Goal: Task Accomplishment & Management: Manage account settings

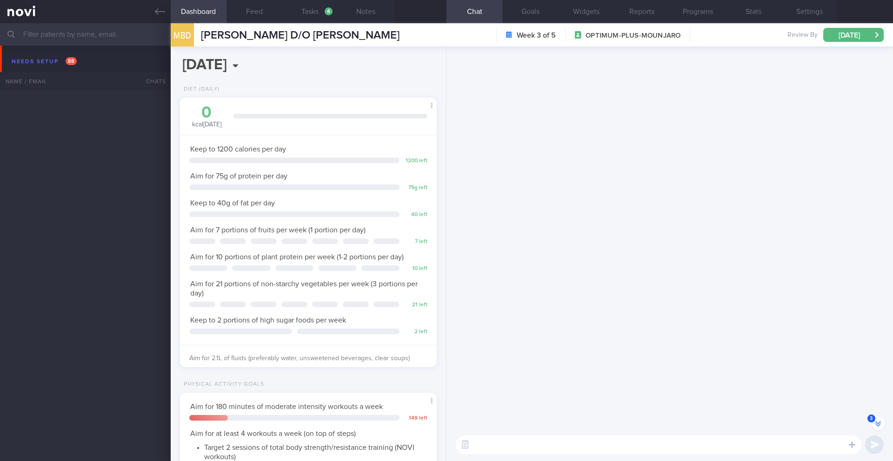
select select "8"
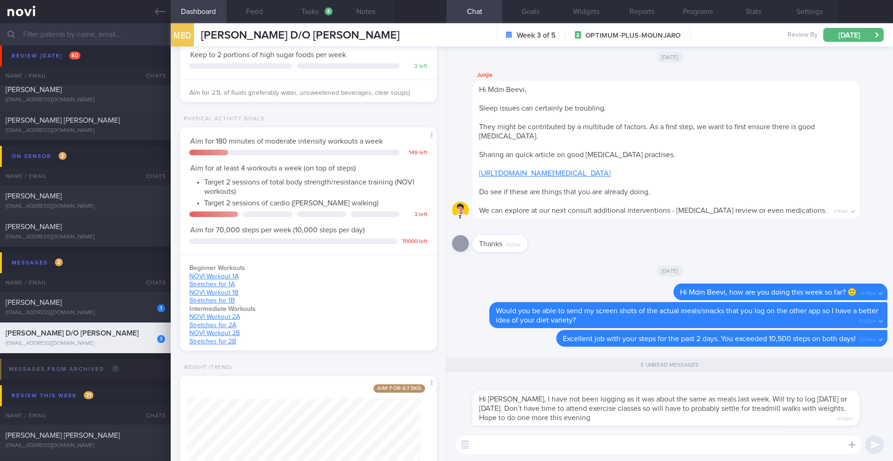
scroll to position [0, 0]
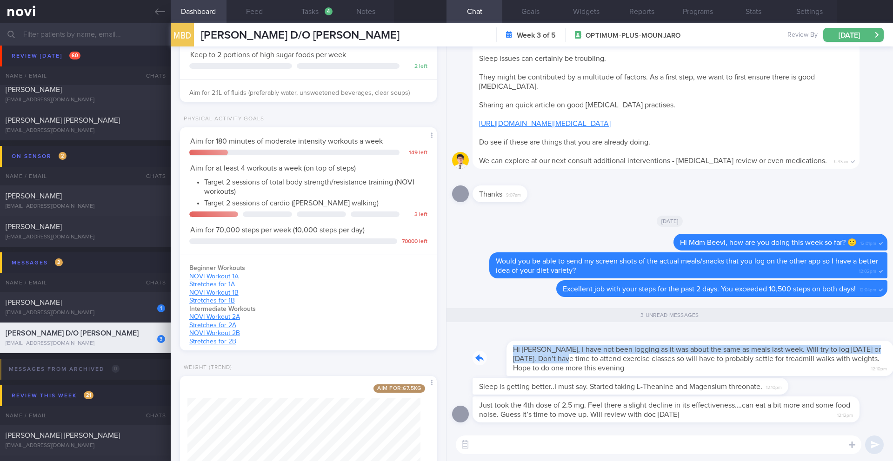
drag, startPoint x: 478, startPoint y: 352, endPoint x: 564, endPoint y: 359, distance: 86.8
click at [564, 359] on div "Hi [PERSON_NAME], I have not been logging as it was about the same as meals las…" at bounding box center [679, 353] width 415 height 47
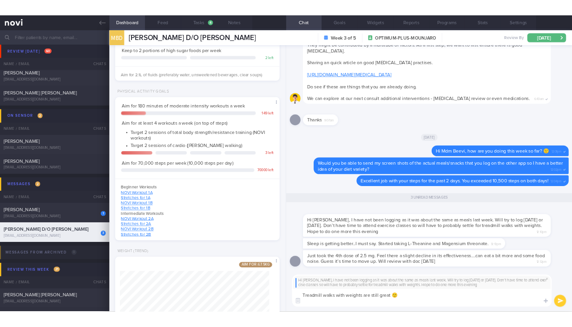
scroll to position [0, 0]
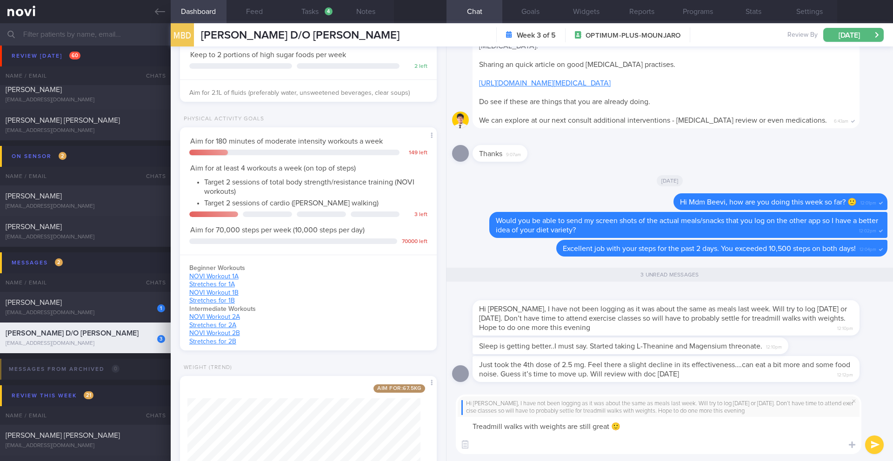
click at [474, 432] on textarea "Treadmill walks with weights are still great 🙂" at bounding box center [658, 435] width 405 height 37
click at [474, 429] on textarea "Treadmill walks with weights are still great 🙂" at bounding box center [658, 435] width 405 height 37
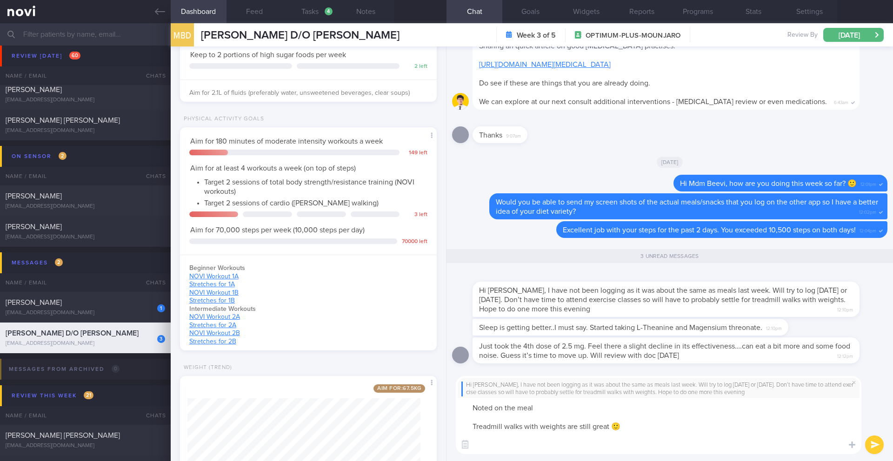
type textarea "Noted on the meals Treadmill walks with weights are still great 🙂"
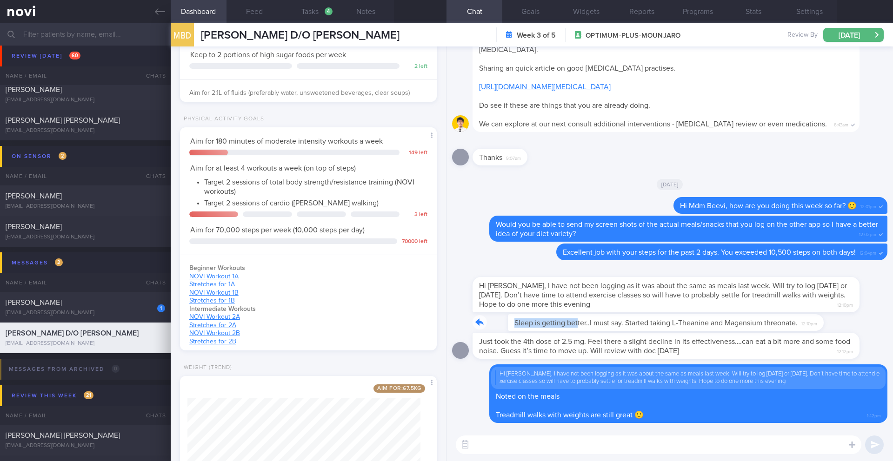
drag, startPoint x: 476, startPoint y: 323, endPoint x: 543, endPoint y: 323, distance: 67.4
click at [543, 323] on div "Sleep is getting better..I must say. Started taking L-Theanine and Magensium th…" at bounding box center [644, 322] width 344 height 17
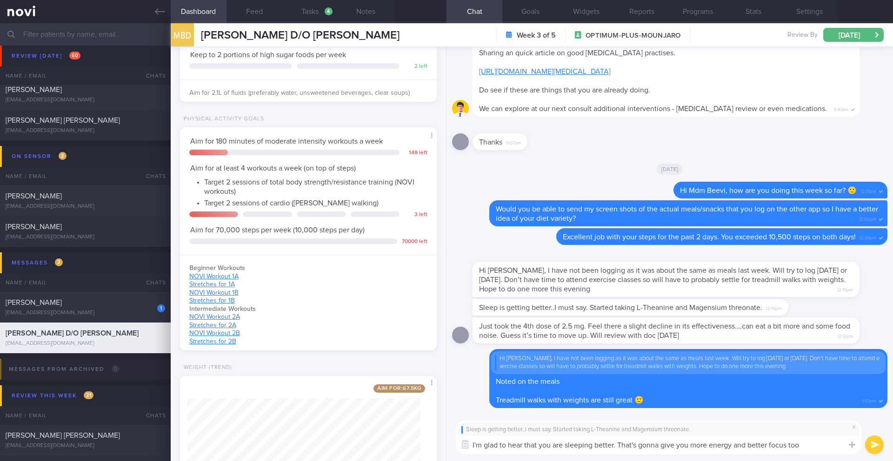
type textarea "I'm glad to hear that you are sleeping better. That's gonna give you more energ…"
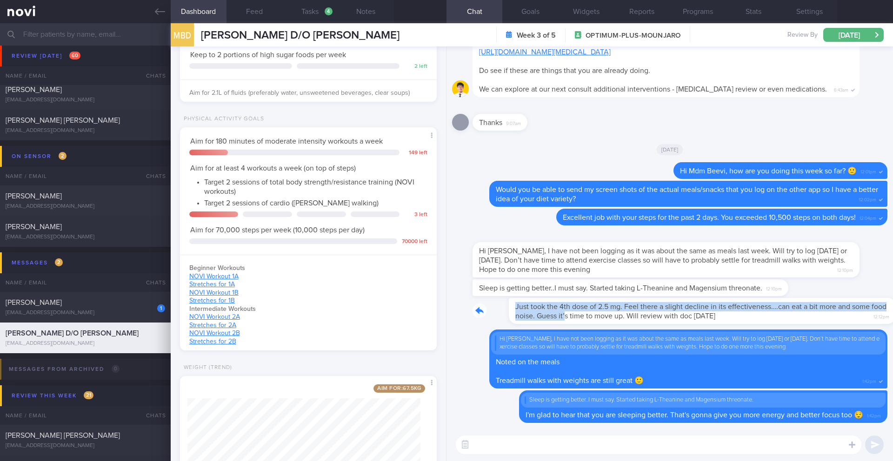
drag, startPoint x: 477, startPoint y: 309, endPoint x: 546, endPoint y: 312, distance: 68.9
click at [546, 312] on div "Just took the 4th dose of 2.5 mg. Feel there a slight decline in its effectiven…" at bounding box center [679, 311] width 415 height 26
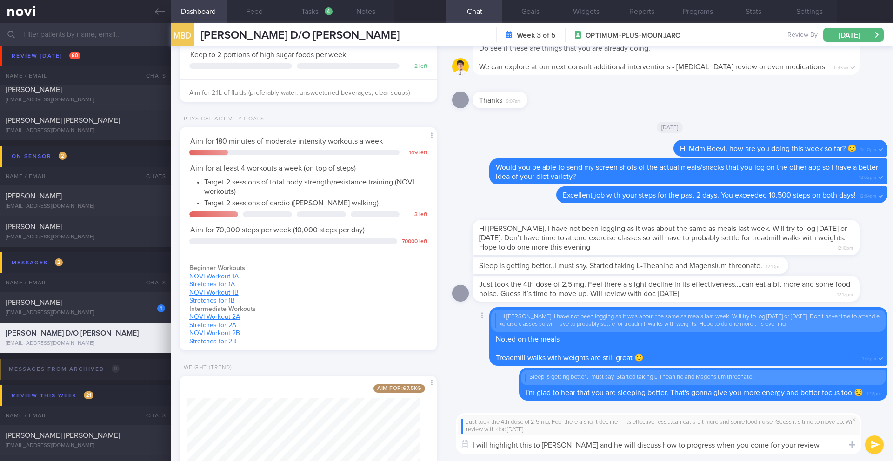
type textarea "I will highlight this to [PERSON_NAME] and he will discuss how to progress when…"
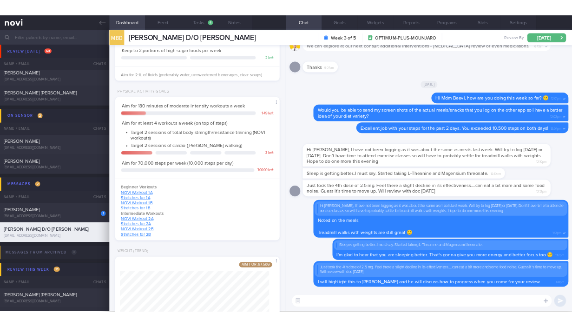
scroll to position [80, 134]
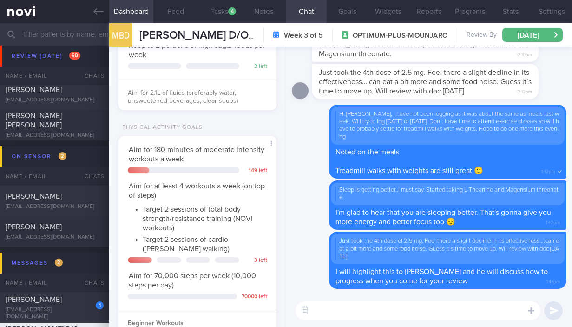
click at [85, 33] on input "text" at bounding box center [286, 34] width 572 height 22
click at [98, 15] on icon at bounding box center [98, 12] width 10 height 10
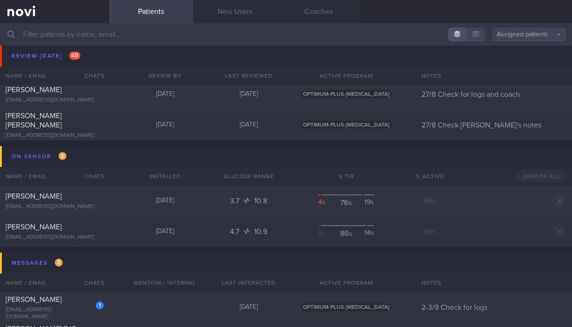
click at [97, 35] on input "text" at bounding box center [286, 34] width 572 height 22
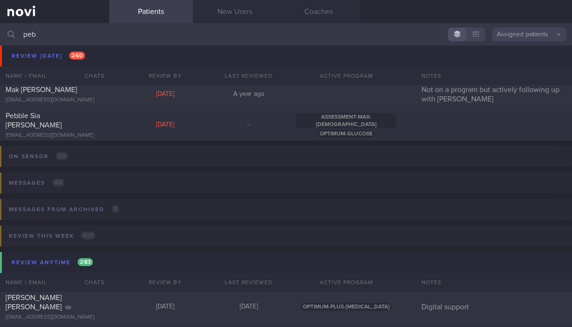
scroll to position [37, 0]
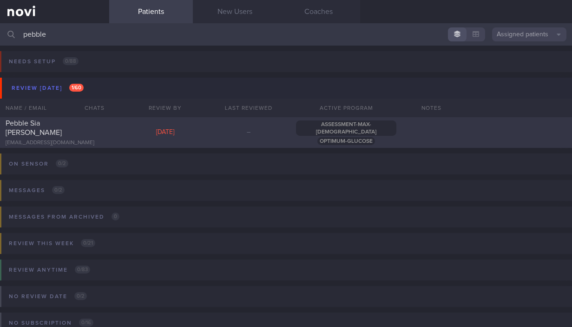
type input "pebble"
click at [88, 119] on div at bounding box center [93, 121] width 20 height 5
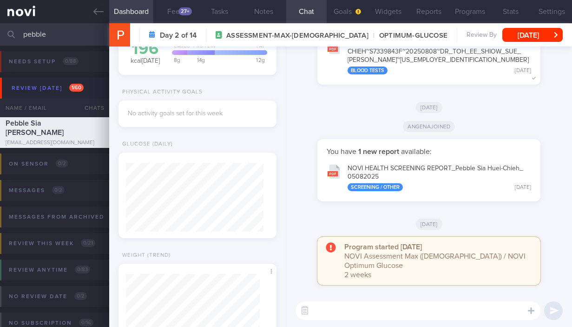
scroll to position [107, 0]
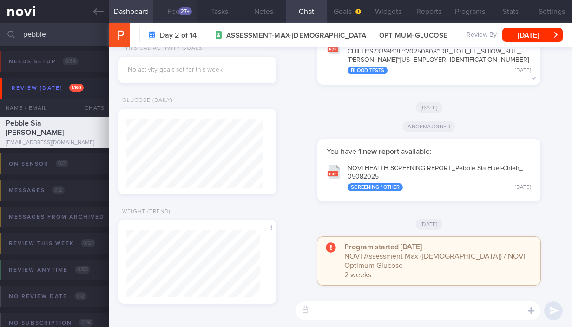
click at [178, 16] on button "Feed 27+" at bounding box center [175, 11] width 44 height 23
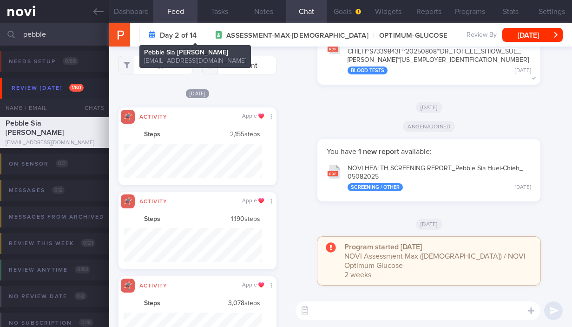
click at [160, 31] on span "Pebble Sia [PERSON_NAME]" at bounding box center [211, 35] width 142 height 11
copy div "Pebble Sia [PERSON_NAME] Pebble Sia [PERSON_NAME] [EMAIL_ADDRESS][DOMAIN_NAME]"
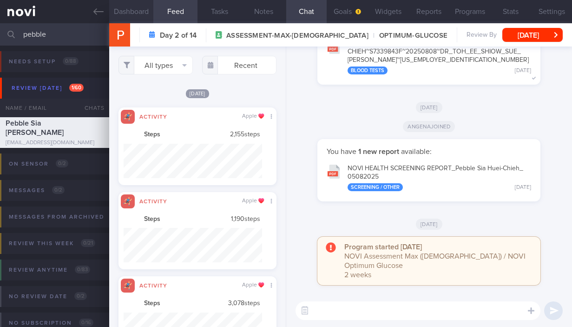
click at [135, 13] on button "Dashboard" at bounding box center [131, 11] width 44 height 23
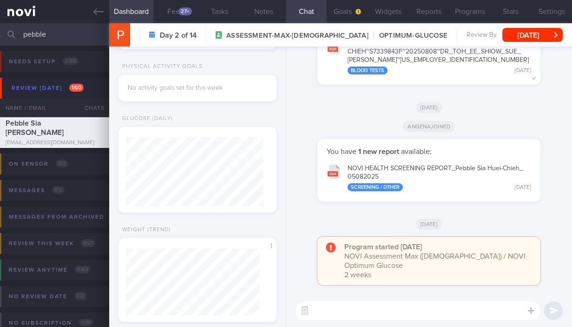
scroll to position [107, 0]
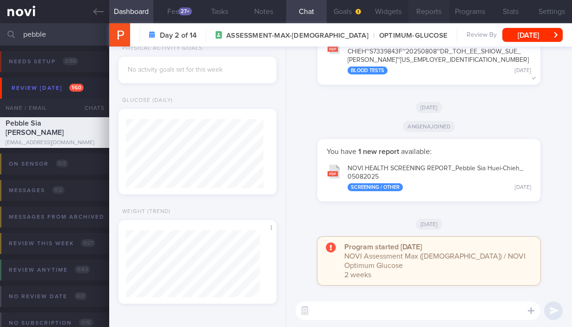
click at [431, 17] on button "Reports" at bounding box center [429, 11] width 41 height 23
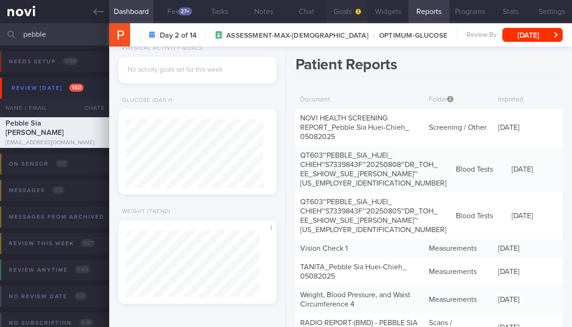
click at [362, 17] on button "Goals" at bounding box center [347, 11] width 41 height 23
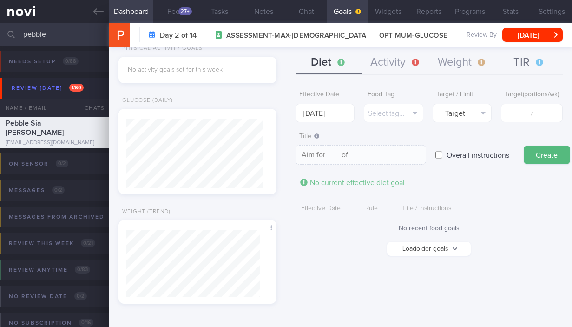
click at [520, 66] on button "TIR" at bounding box center [529, 62] width 67 height 23
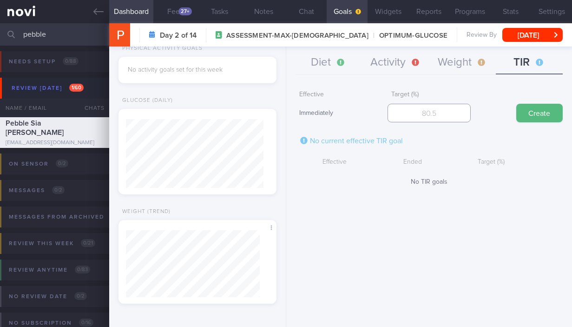
click at [455, 119] on input "number" at bounding box center [429, 113] width 83 height 19
type input "90"
click at [536, 122] on form "Effective Immediately Target (%) 90 Create No current effective TIR goal Effect…" at bounding box center [429, 136] width 267 height 100
click at [537, 118] on button "Create" at bounding box center [540, 113] width 47 height 19
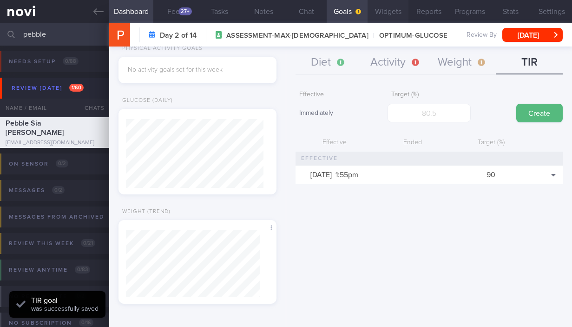
click at [401, 21] on button "Widgets" at bounding box center [388, 11] width 41 height 23
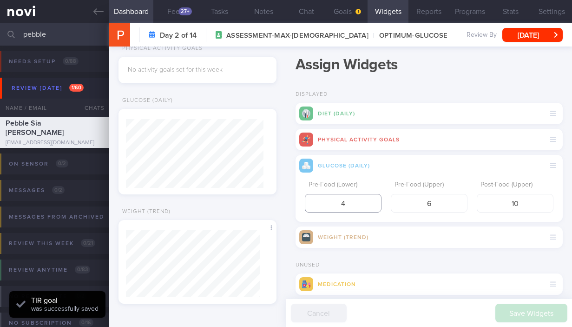
drag, startPoint x: 333, startPoint y: 204, endPoint x: 291, endPoint y: 202, distance: 42.4
click at [291, 202] on div "Assign Widgets Displayed Diet (Daily) Physical Activity Goals Glucose (Daily) P…" at bounding box center [429, 187] width 286 height 280
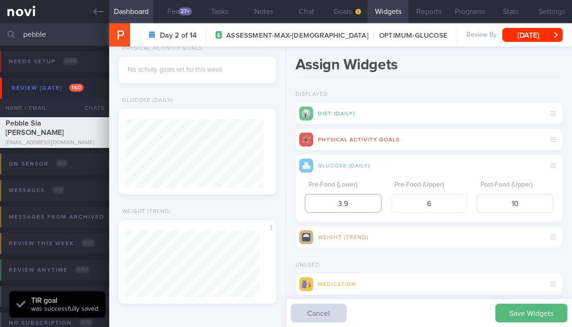
type input "3.9"
drag, startPoint x: 484, startPoint y: 204, endPoint x: 537, endPoint y: 205, distance: 53.0
click at [537, 205] on input "10" at bounding box center [515, 203] width 77 height 19
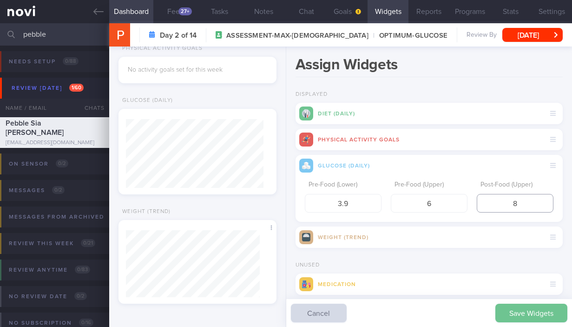
type input "8"
click at [525, 312] on button "Save Widgets" at bounding box center [532, 313] width 72 height 19
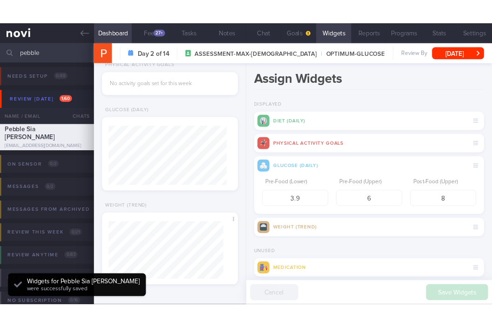
scroll to position [69, 138]
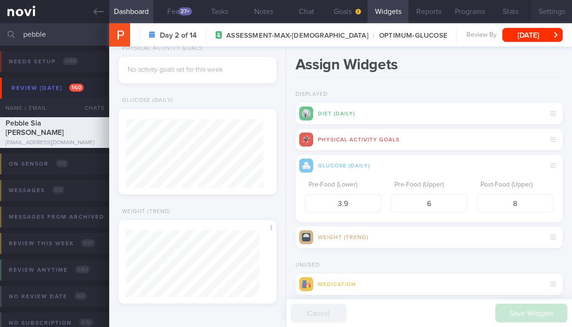
click at [550, 14] on button "Settings" at bounding box center [552, 11] width 41 height 23
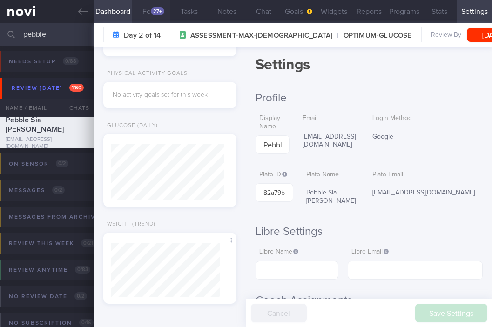
scroll to position [464953, 464898]
click at [292, 13] on button "Goals" at bounding box center [298, 11] width 35 height 23
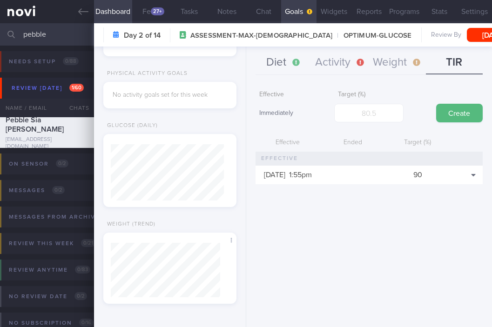
click at [286, 61] on button "Diet" at bounding box center [283, 62] width 57 height 23
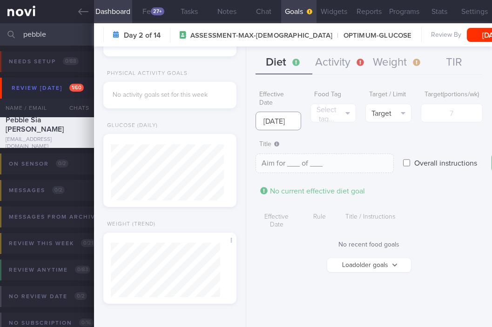
click at [274, 117] on input "[DATE]" at bounding box center [278, 121] width 46 height 19
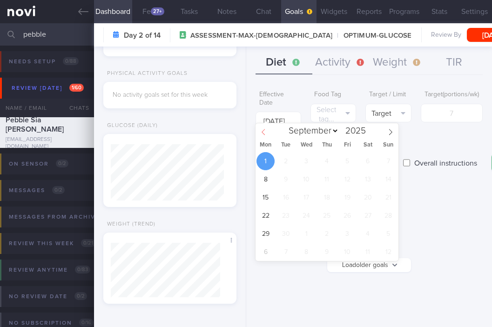
click at [262, 134] on icon at bounding box center [263, 132] width 7 height 7
select select "7"
click at [267, 237] on span "25" at bounding box center [265, 234] width 18 height 18
type input "[DATE]"
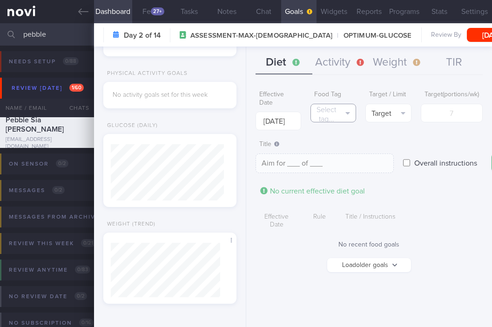
click at [341, 107] on button "Select tag..." at bounding box center [333, 113] width 46 height 19
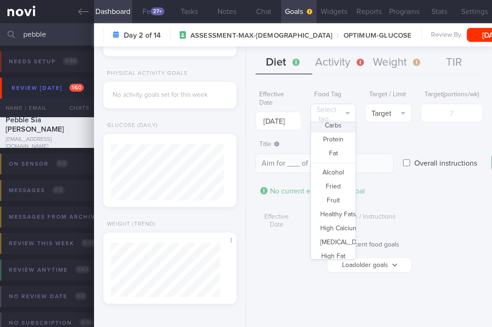
scroll to position [0, 0]
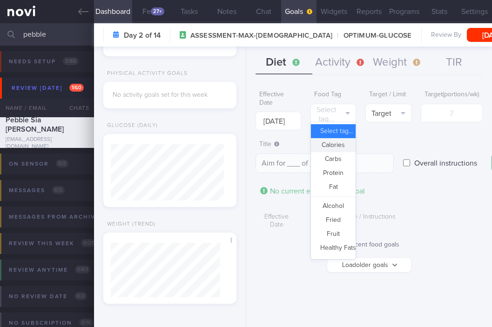
click at [283, 270] on form "Effective Date [DATE] Food Tag Select tag... Select tag... Calories Carbs Prote…" at bounding box center [368, 183] width 227 height 195
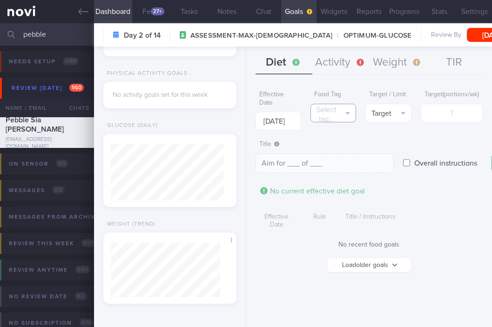
click at [346, 107] on button "Select tag..." at bounding box center [333, 113] width 46 height 19
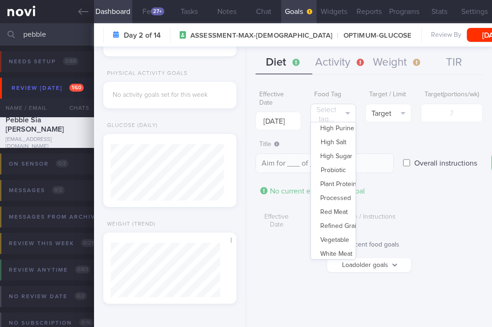
scroll to position [277, 0]
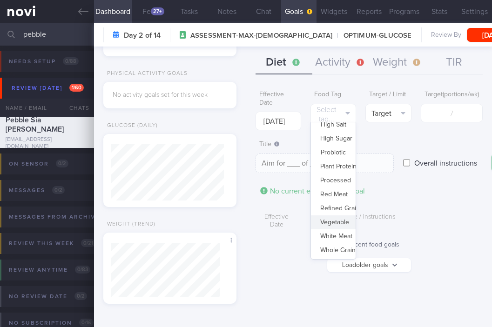
click at [352, 226] on button "Vegetable" at bounding box center [333, 222] width 45 height 14
type textarea "Aim for __ portions of vegetables per week"
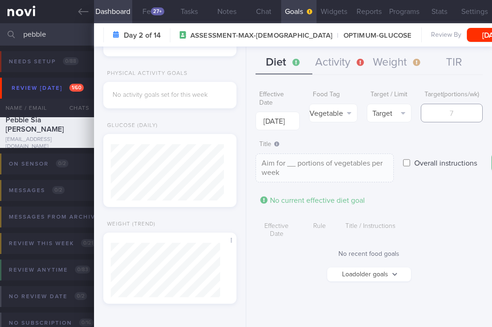
click at [450, 120] on input "number" at bounding box center [451, 113] width 62 height 19
type input "2"
type textarea "Aim for 2 portions of vegetables per week"
type input "21"
type textarea "Aim for 21 portions of vegetables per week"
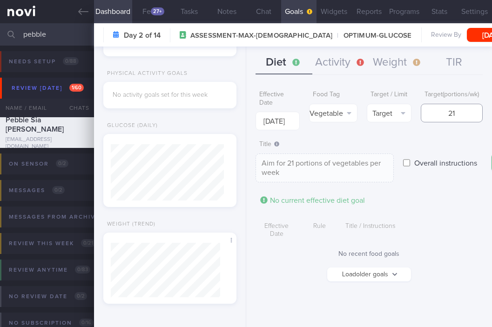
scroll to position [0, 46]
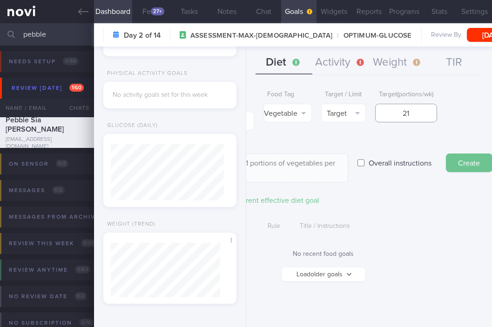
type input "21"
click at [464, 168] on button "Create" at bounding box center [468, 162] width 47 height 19
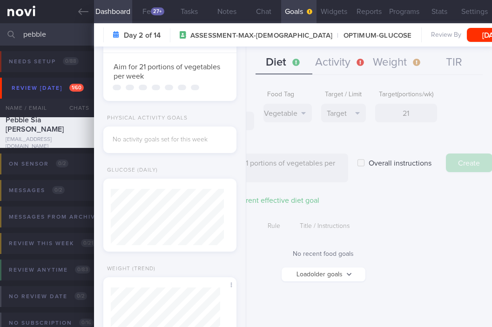
type input "[DATE]"
type textarea "Aim for ___ of ___"
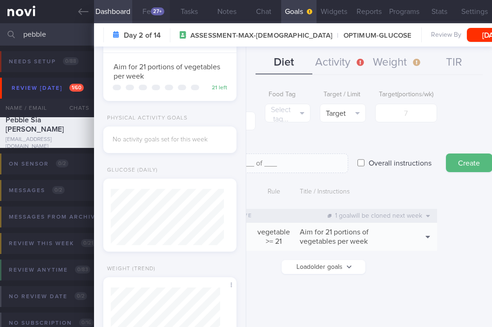
click at [150, 17] on button "Feed 27+" at bounding box center [151, 11] width 38 height 23
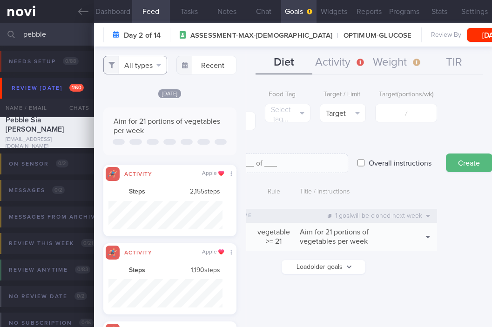
click at [150, 65] on button "All types" at bounding box center [135, 65] width 64 height 19
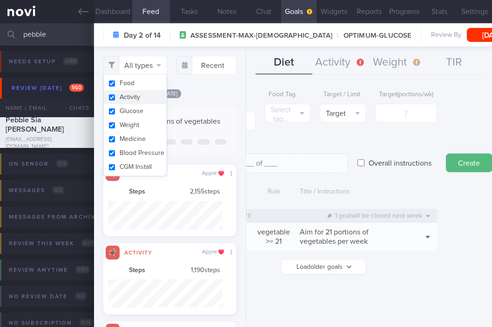
click at [143, 103] on button "Activity" at bounding box center [135, 97] width 63 height 14
checkbox input "false"
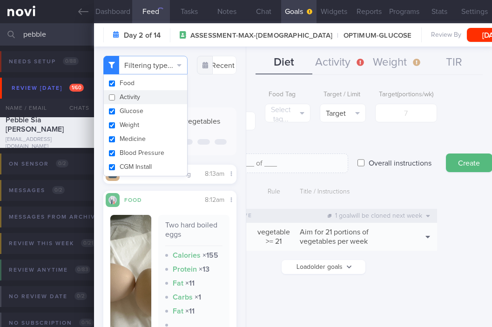
click at [205, 98] on div "[DATE]" at bounding box center [169, 93] width 133 height 10
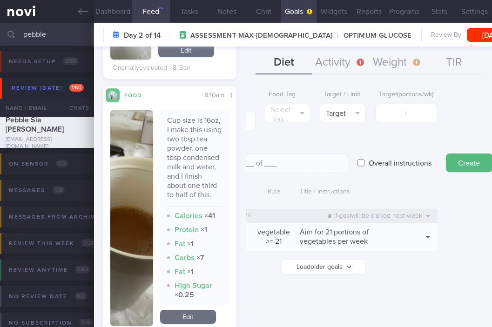
scroll to position [356, 0]
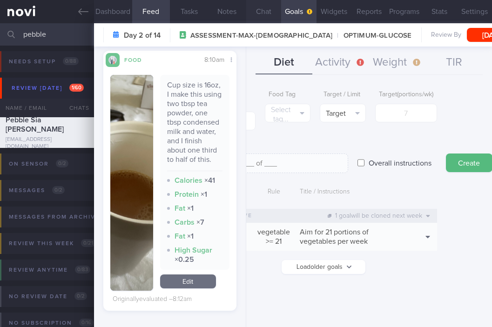
click at [270, 14] on button "Chat" at bounding box center [263, 11] width 35 height 23
